Goal: Task Accomplishment & Management: Complete application form

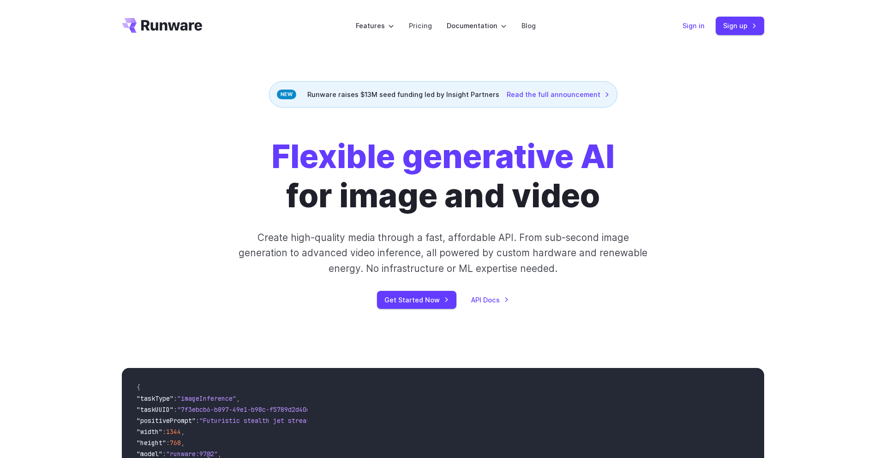
click at [698, 25] on link "Sign in" at bounding box center [693, 25] width 22 height 11
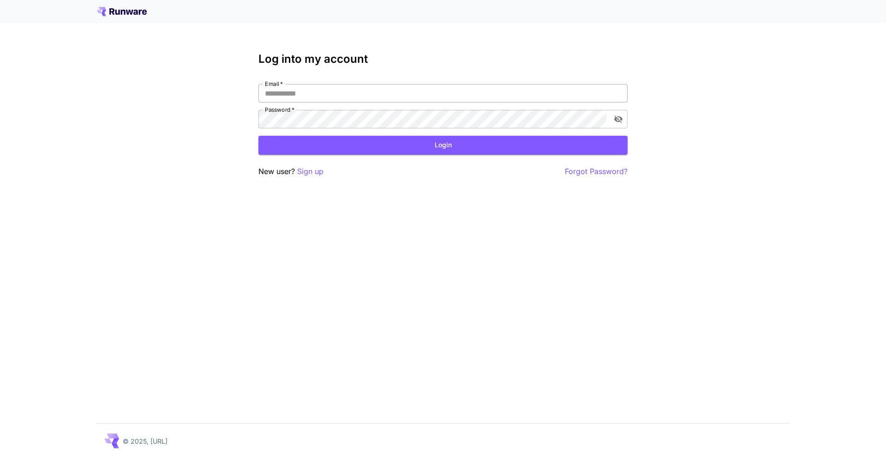
click at [442, 89] on input "Email   *" at bounding box center [442, 93] width 369 height 18
click at [307, 172] on p "Sign up" at bounding box center [310, 172] width 26 height 12
